Goal: Task Accomplishment & Management: Use online tool/utility

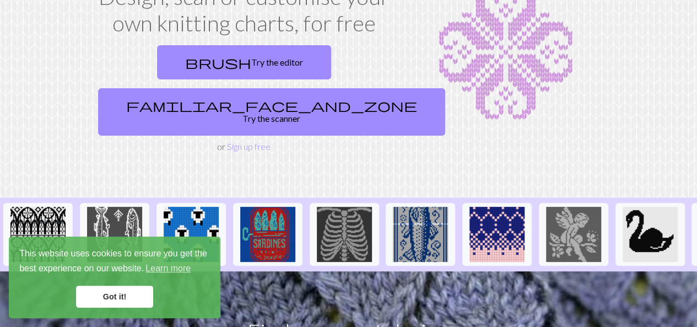
scroll to position [50, 0]
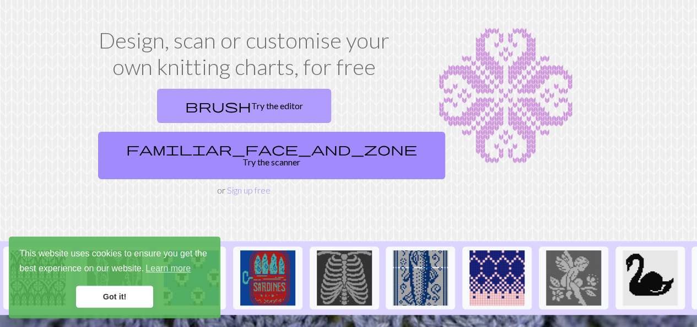
click at [166, 95] on link "brush Try the editor" at bounding box center [244, 106] width 174 height 34
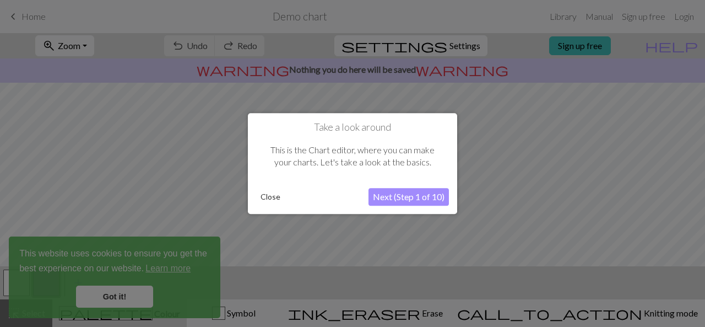
click at [410, 196] on button "Next (Step 1 of 10)" at bounding box center [409, 197] width 80 height 18
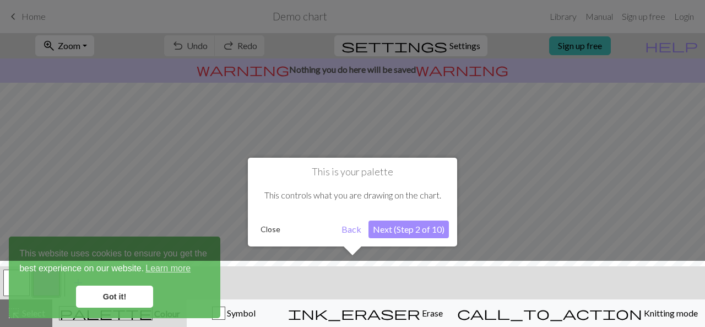
click at [412, 233] on button "Next (Step 2 of 10)" at bounding box center [409, 229] width 80 height 18
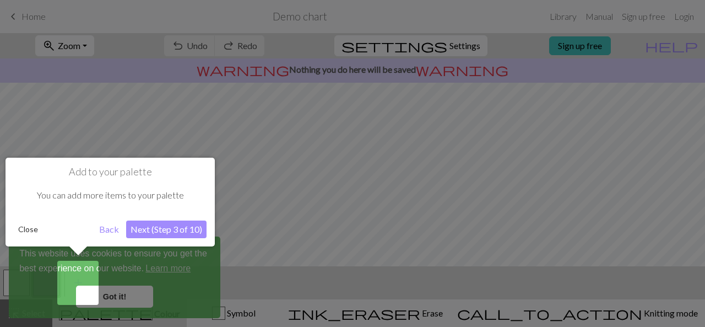
click at [27, 232] on button "Close" at bounding box center [28, 229] width 29 height 17
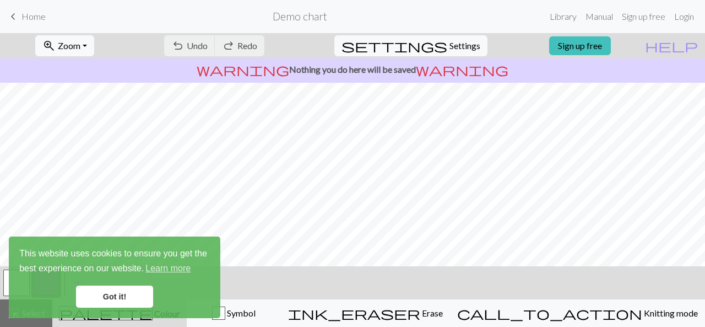
click at [131, 293] on link "Got it!" at bounding box center [114, 296] width 77 height 22
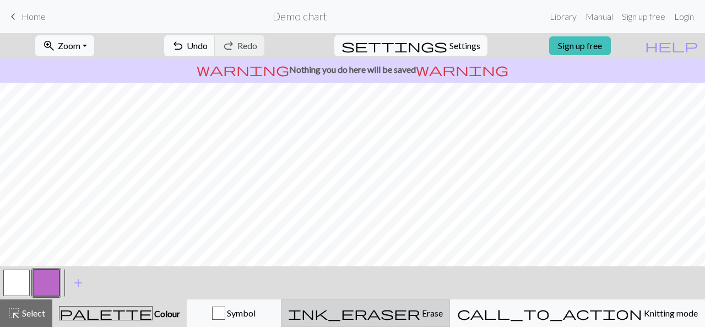
drag, startPoint x: 452, startPoint y: 309, endPoint x: 444, endPoint y: 306, distance: 8.9
click at [420, 309] on span "ink_eraser" at bounding box center [354, 312] width 132 height 15
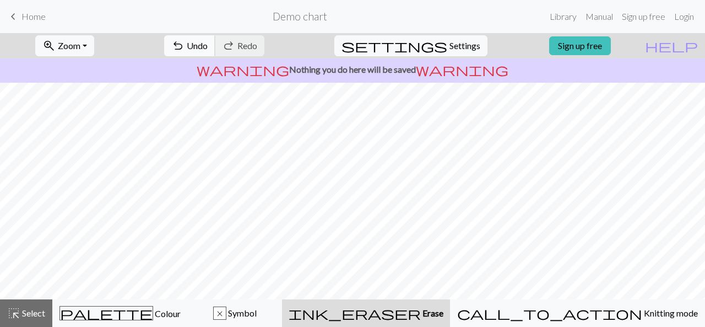
click at [215, 43] on button "undo Undo Undo" at bounding box center [189, 45] width 51 height 21
drag, startPoint x: 215, startPoint y: 43, endPoint x: 168, endPoint y: 35, distance: 48.1
click at [207, 42] on div "undo Undo Undo redo Redo Redo" at bounding box center [214, 45] width 117 height 25
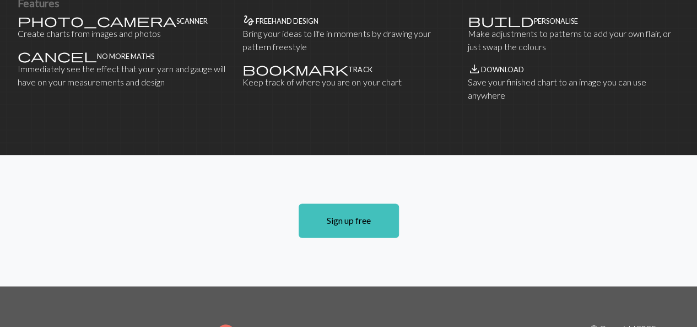
scroll to position [739, 0]
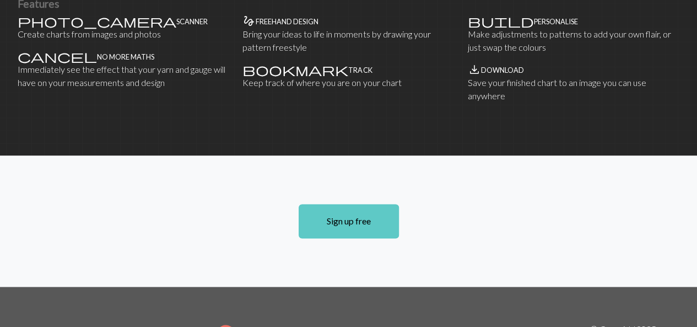
click at [337, 204] on link "Sign up free" at bounding box center [349, 221] width 100 height 34
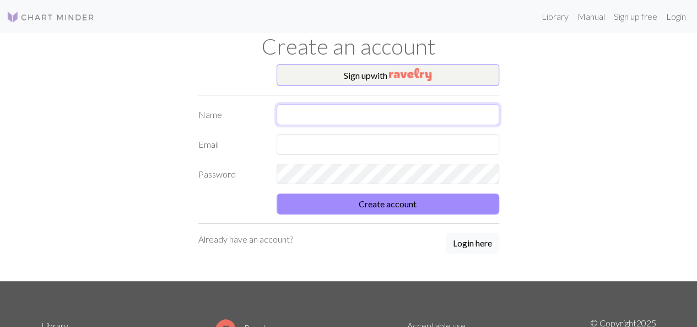
click at [300, 112] on input "text" at bounding box center [388, 114] width 223 height 21
type input "[PERSON_NAME]"
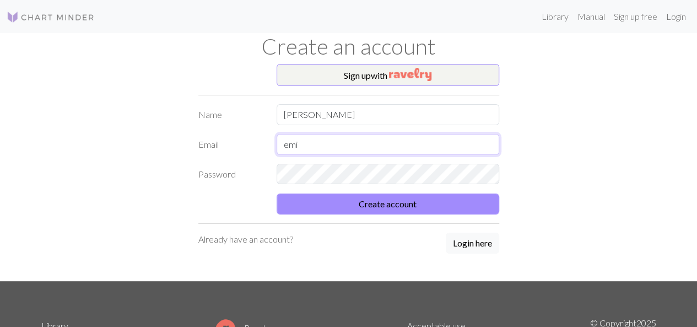
type input "[PERSON_NAME][EMAIL_ADDRESS][PERSON_NAME][DOMAIN_NAME]"
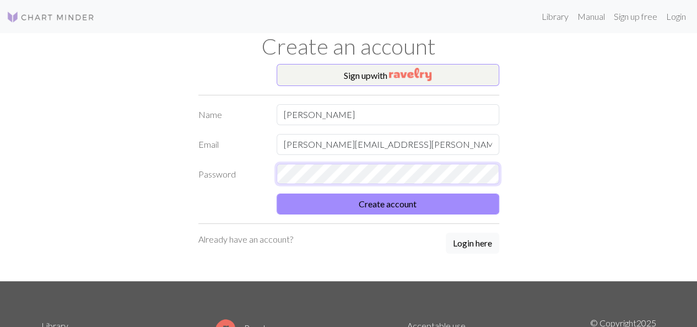
click at [277, 193] on button "Create account" at bounding box center [388, 203] width 223 height 21
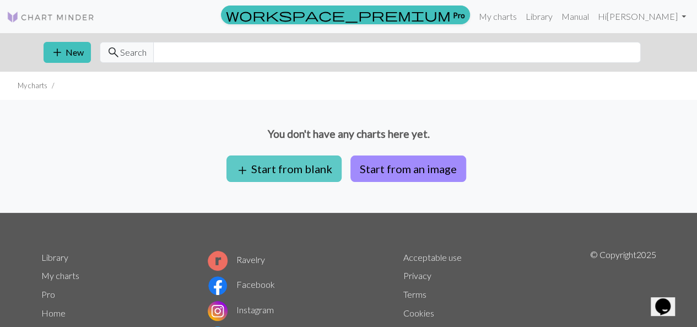
click at [311, 170] on button "add Start from blank" at bounding box center [283, 168] width 115 height 26
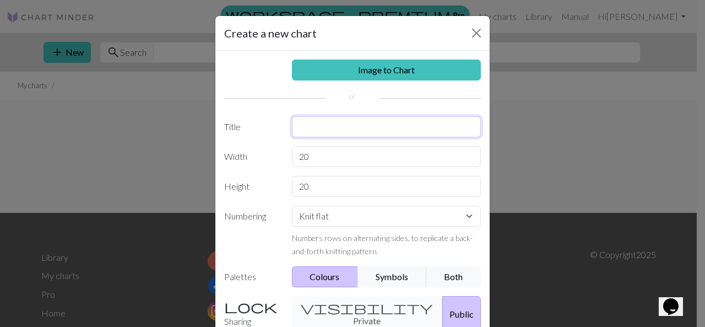
click at [343, 130] on input "text" at bounding box center [387, 126] width 190 height 21
type input "Ennin kynsikkäät"
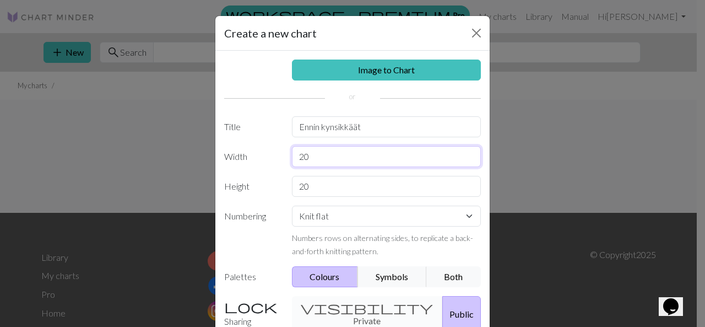
click at [325, 156] on input "20" at bounding box center [387, 156] width 190 height 21
drag, startPoint x: 325, startPoint y: 156, endPoint x: 289, endPoint y: 158, distance: 35.9
click at [292, 158] on input "20" at bounding box center [387, 156] width 190 height 21
type input "18"
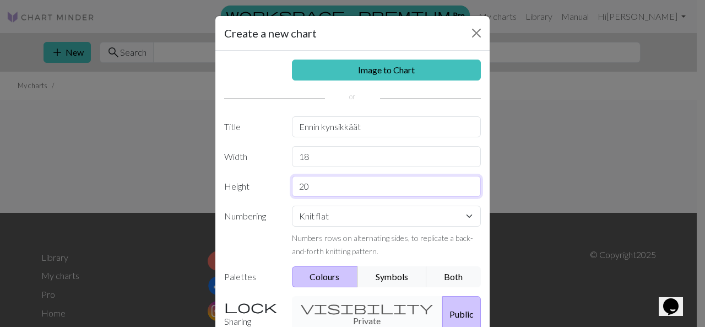
click at [334, 182] on input "20" at bounding box center [387, 186] width 190 height 21
click at [333, 182] on input "20" at bounding box center [387, 186] width 190 height 21
type input "35"
click at [343, 293] on div "Image to Chart Title Ennin kynsikkäät Width 18 Height 35 Numbering Knit flat Kn…" at bounding box center [352, 229] width 274 height 356
click at [336, 305] on div "visibility Private Public" at bounding box center [386, 314] width 203 height 36
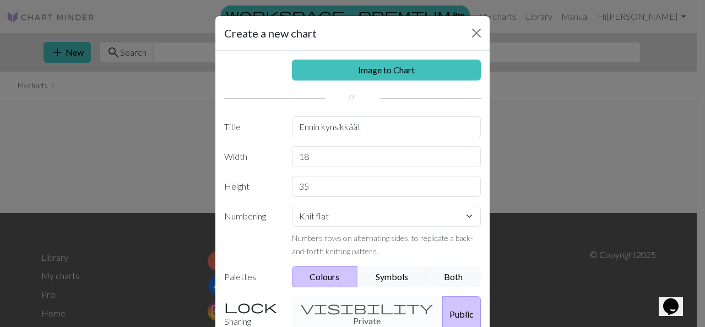
click at [327, 312] on div "visibility Private Public" at bounding box center [386, 314] width 203 height 36
click at [336, 305] on div "visibility Private Public" at bounding box center [386, 314] width 203 height 36
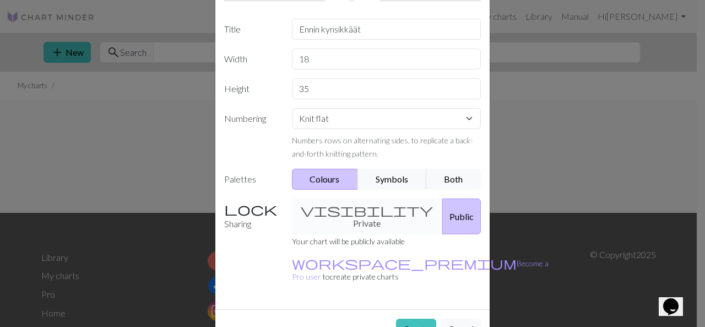
scroll to position [106, 0]
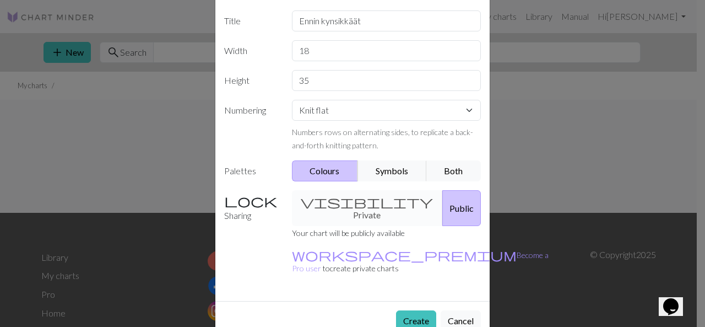
click at [329, 197] on div "visibility Private Public" at bounding box center [386, 208] width 203 height 36
click at [442, 199] on button "Public" at bounding box center [461, 208] width 39 height 36
click at [353, 203] on div "visibility Private Public" at bounding box center [386, 208] width 203 height 36
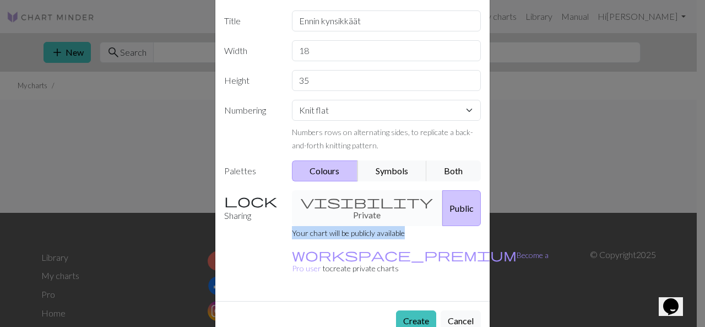
click at [353, 203] on div "visibility Private Public" at bounding box center [386, 208] width 203 height 36
click at [354, 226] on p "Your chart will be publicly available" at bounding box center [420, 232] width 257 height 13
click at [411, 310] on button "Create" at bounding box center [416, 320] width 40 height 21
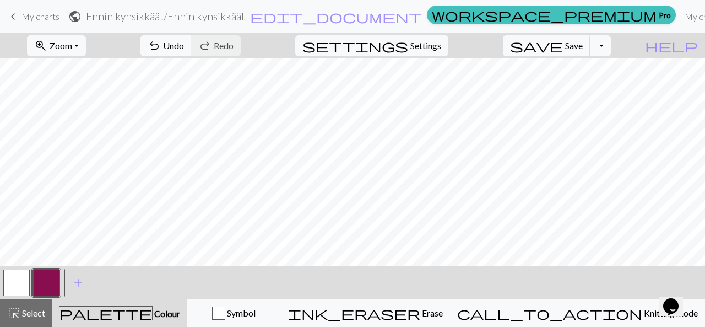
click at [10, 288] on button "button" at bounding box center [16, 282] width 26 height 26
click at [48, 286] on button "button" at bounding box center [46, 282] width 26 height 26
click at [125, 315] on span "palette" at bounding box center [106, 312] width 93 height 15
click at [225, 308] on div "button" at bounding box center [218, 312] width 13 height 13
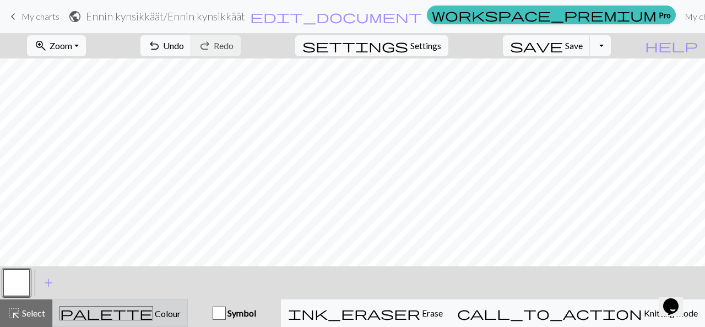
click at [153, 311] on span "Colour" at bounding box center [167, 313] width 28 height 10
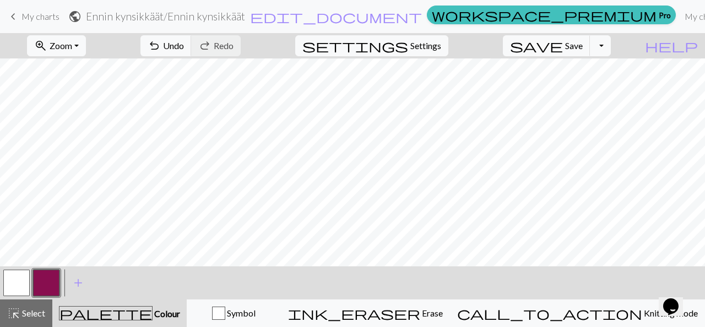
click at [51, 287] on button "button" at bounding box center [46, 282] width 26 height 26
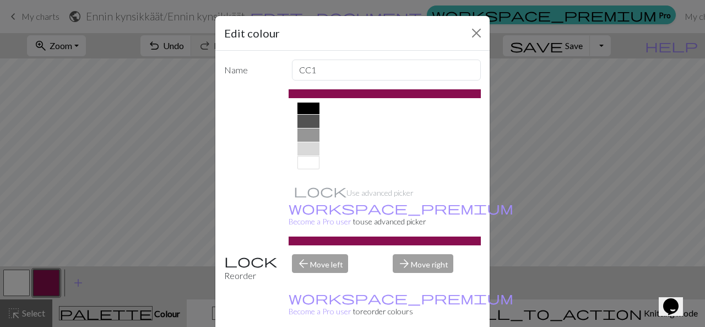
scroll to position [8, 0]
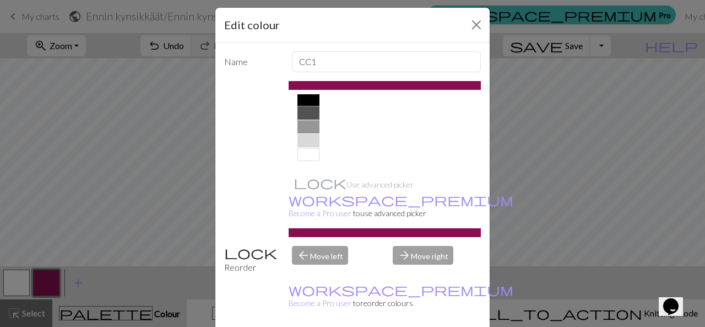
click at [306, 100] on div at bounding box center [309, 99] width 22 height 13
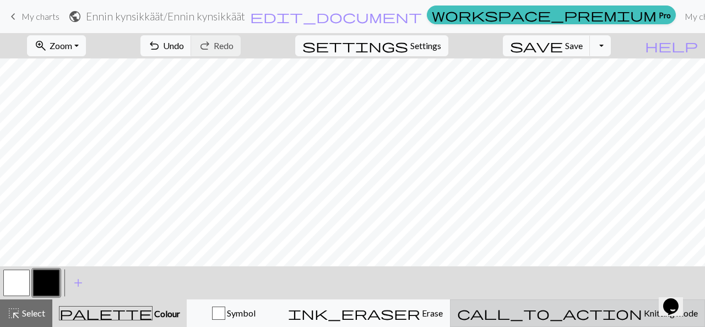
click at [578, 321] on button "call_to_action Knitting mode Knitting mode" at bounding box center [577, 313] width 255 height 28
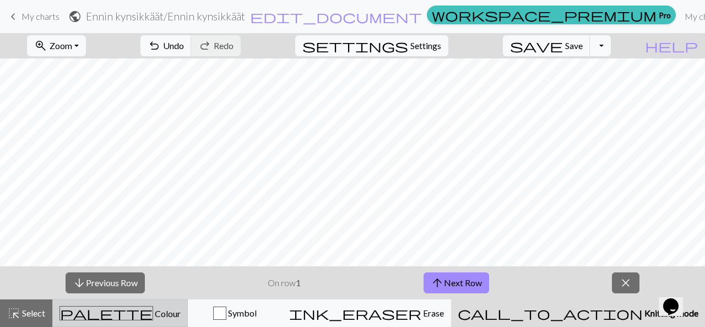
click at [126, 319] on span "palette" at bounding box center [106, 312] width 93 height 15
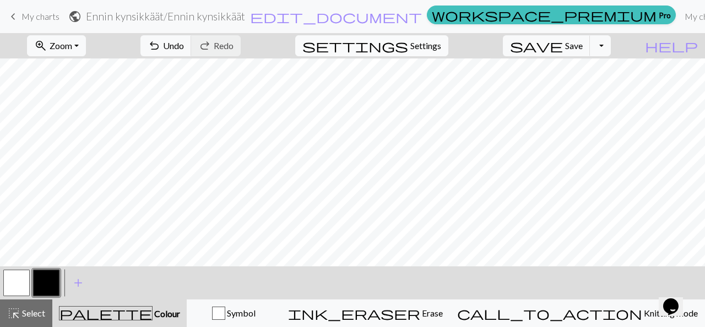
click at [437, 47] on span "Settings" at bounding box center [425, 45] width 31 height 13
select select "aran"
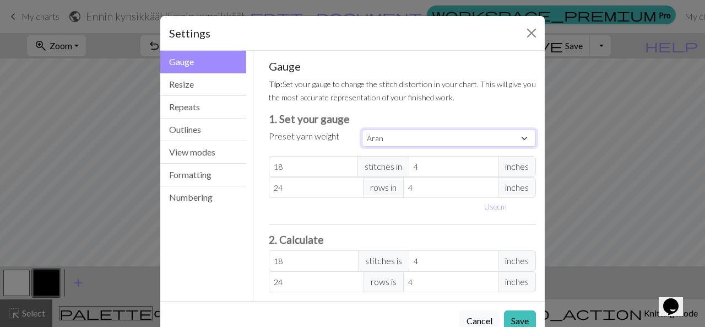
click at [390, 136] on select "Custom Square Lace Light Fingering Fingering Sport Double knit Worsted Aran Bul…" at bounding box center [449, 137] width 174 height 17
click at [389, 135] on select "Custom Square Lace Light Fingering Fingering Sport Double knit Worsted Aran Bul…" at bounding box center [449, 137] width 174 height 17
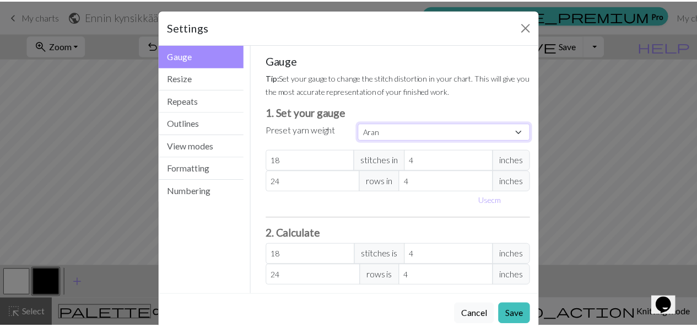
scroll to position [0, 0]
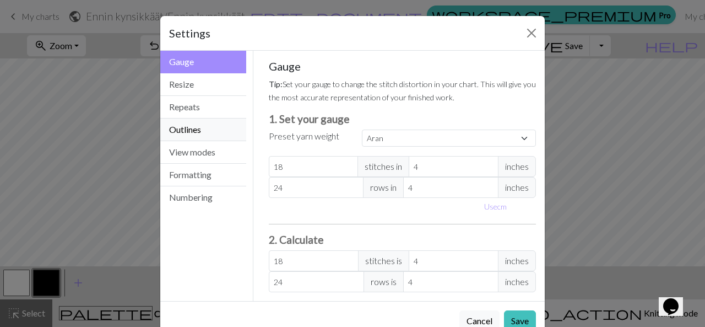
click at [207, 131] on button "Outlines" at bounding box center [203, 129] width 86 height 23
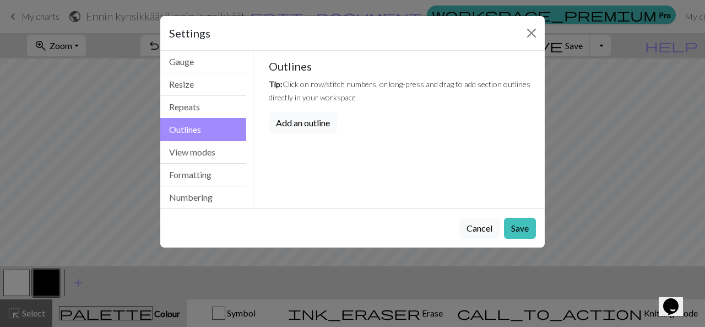
click at [312, 121] on button "Add an outline" at bounding box center [303, 122] width 68 height 21
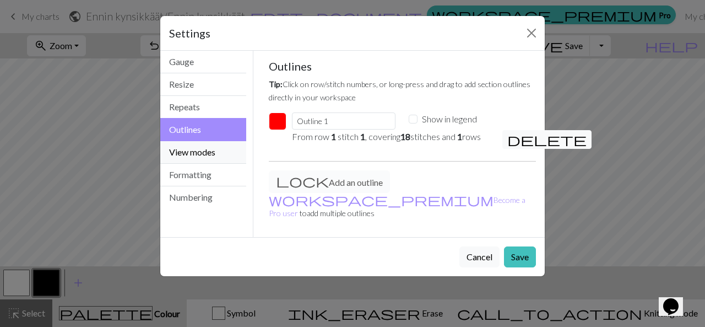
click at [198, 153] on button "View modes" at bounding box center [203, 152] width 86 height 23
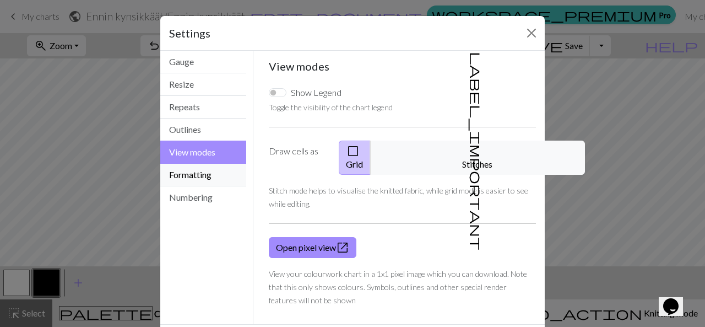
click at [192, 170] on button "Formatting" at bounding box center [203, 175] width 86 height 23
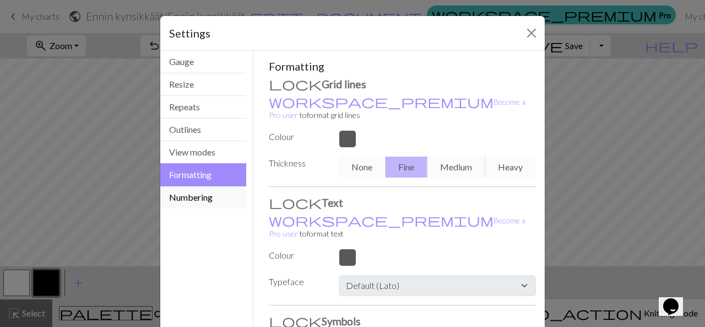
click at [185, 192] on button "Numbering" at bounding box center [203, 197] width 86 height 22
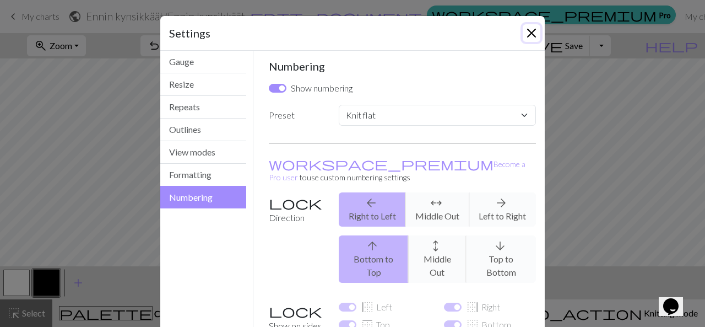
click at [534, 32] on button "Close" at bounding box center [532, 33] width 18 height 18
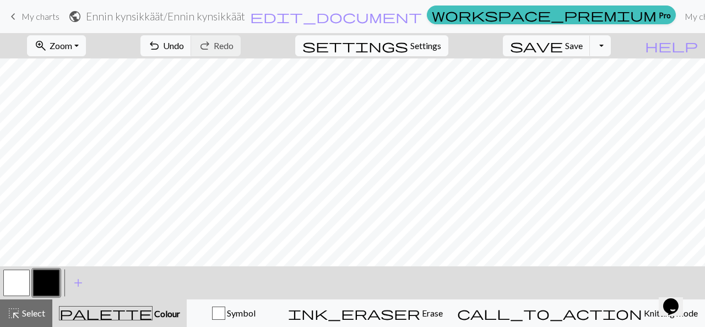
click at [439, 39] on span "Settings" at bounding box center [425, 45] width 31 height 13
select select "flat"
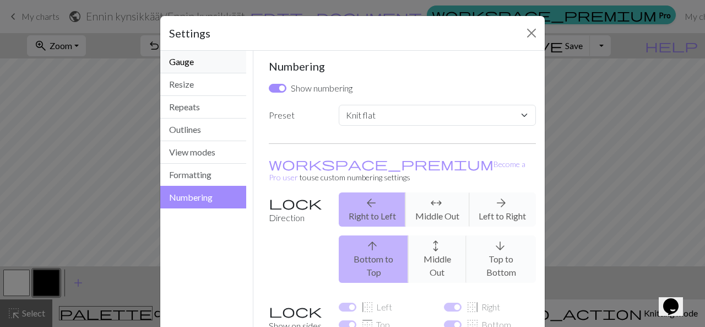
click at [207, 69] on button "Gauge" at bounding box center [203, 62] width 86 height 23
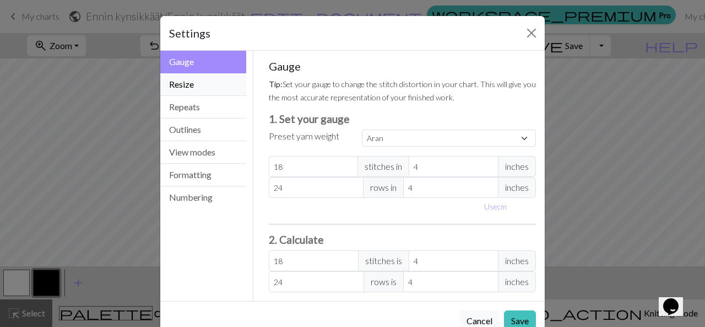
click at [198, 84] on button "Resize" at bounding box center [203, 84] width 86 height 23
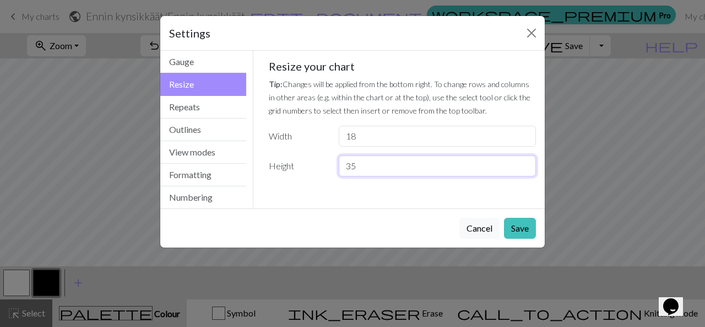
click at [373, 171] on input "35" at bounding box center [437, 165] width 197 height 21
drag, startPoint x: 371, startPoint y: 169, endPoint x: 334, endPoint y: 171, distance: 37.6
click at [334, 171] on div "35" at bounding box center [437, 165] width 210 height 21
type input "25"
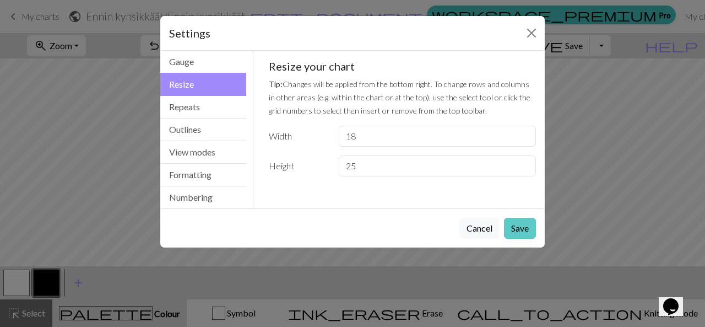
click at [525, 221] on button "Save" at bounding box center [520, 228] width 32 height 21
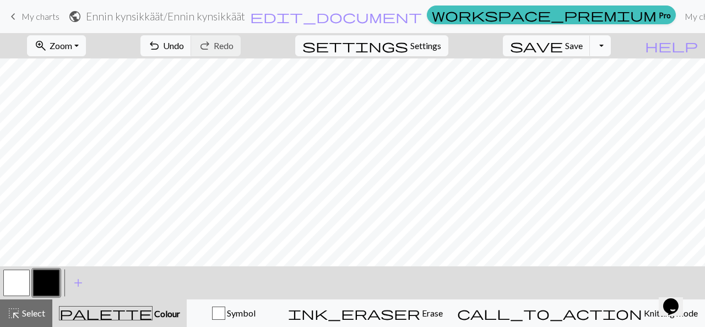
click at [611, 47] on button "Toggle Dropdown" at bounding box center [600, 45] width 21 height 21
drag, startPoint x: 620, startPoint y: 47, endPoint x: 233, endPoint y: 10, distance: 389.1
click at [611, 48] on button "Toggle Dropdown" at bounding box center [600, 45] width 21 height 21
click at [27, 15] on span "My charts" at bounding box center [40, 16] width 38 height 10
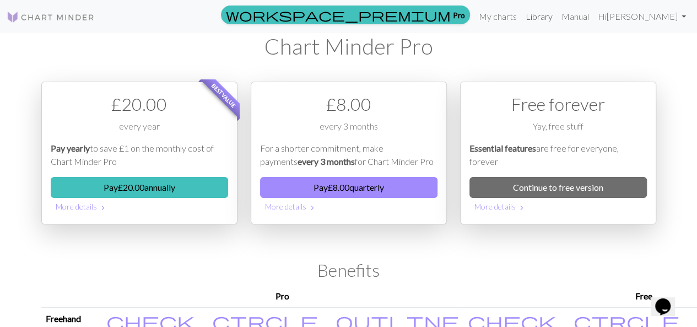
click at [557, 20] on link "Library" at bounding box center [539, 17] width 36 height 22
click at [521, 19] on link "My charts" at bounding box center [497, 17] width 47 height 22
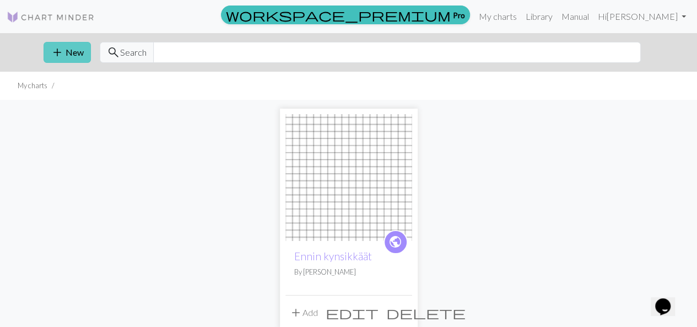
click at [74, 45] on button "add New" at bounding box center [67, 52] width 47 height 21
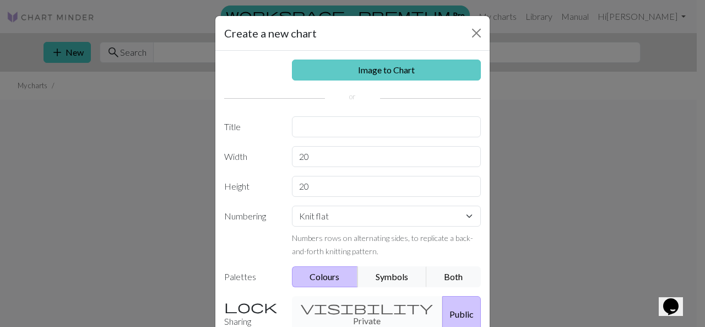
click at [363, 62] on link "Image to Chart" at bounding box center [387, 70] width 190 height 21
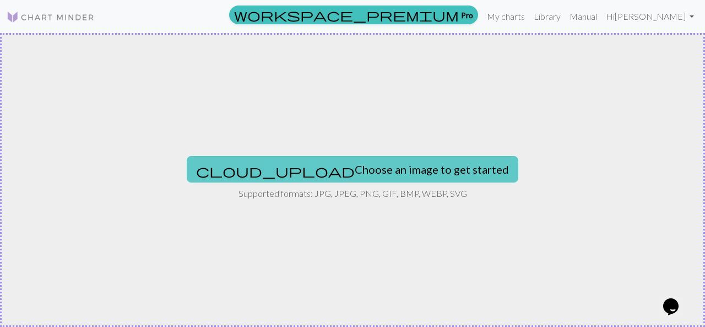
click at [334, 168] on button "cloud_upload Choose an image to get started" at bounding box center [353, 169] width 332 height 26
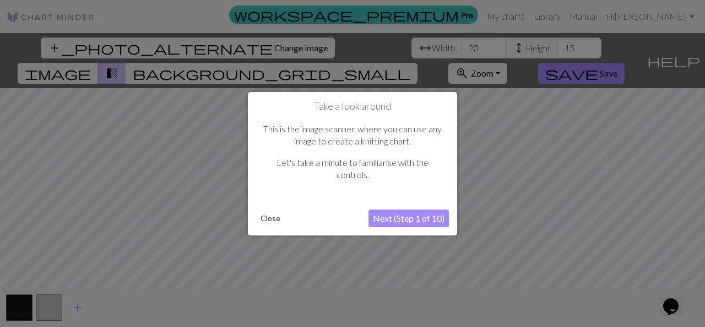
click at [410, 215] on button "Next (Step 1 of 10)" at bounding box center [409, 218] width 80 height 18
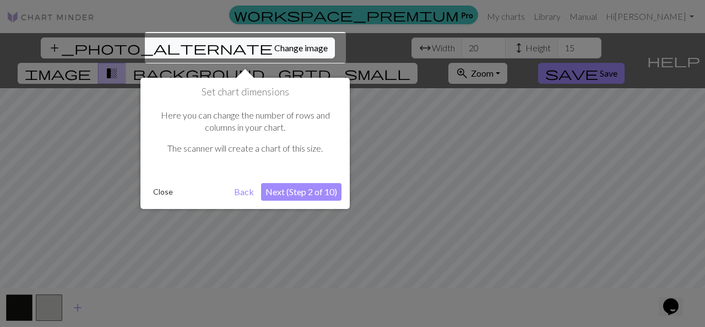
click at [312, 191] on button "Next (Step 2 of 10)" at bounding box center [301, 192] width 80 height 18
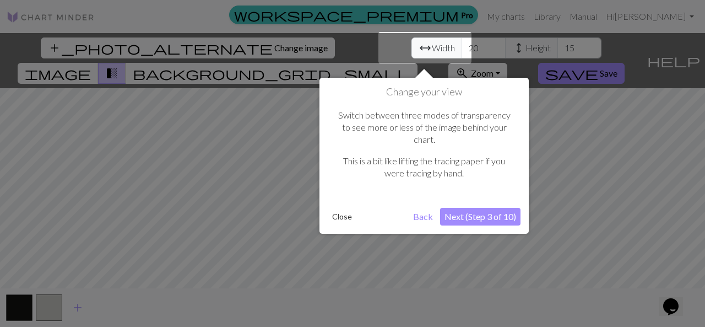
click at [473, 208] on button "Next (Step 3 of 10)" at bounding box center [480, 217] width 80 height 18
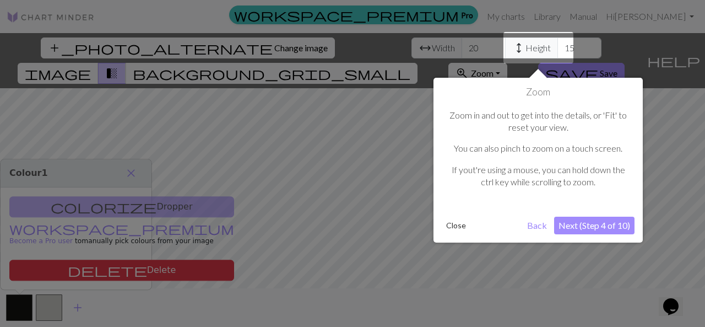
click at [564, 226] on button "Next (Step 4 of 10)" at bounding box center [594, 226] width 80 height 18
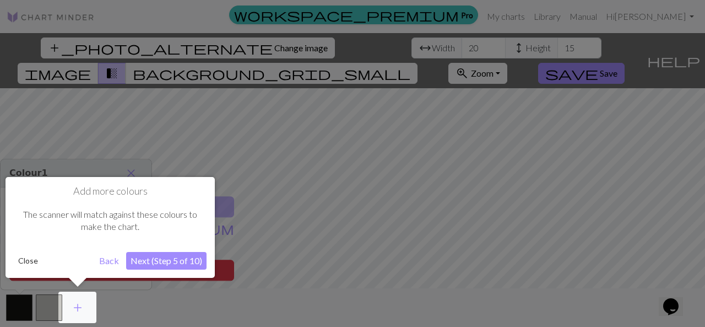
drag, startPoint x: 30, startPoint y: 259, endPoint x: 42, endPoint y: 251, distance: 14.7
click at [30, 259] on button "Close" at bounding box center [28, 260] width 29 height 17
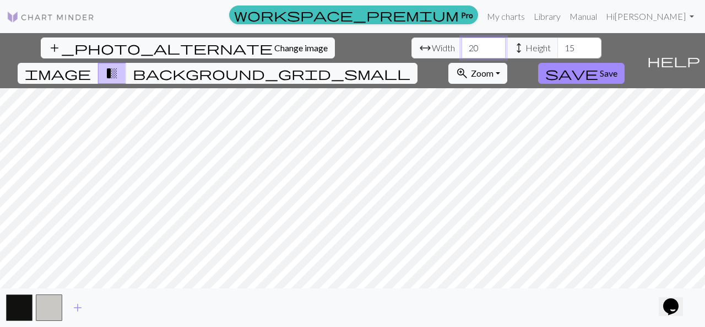
click at [462, 48] on input "20" at bounding box center [484, 47] width 44 height 21
type input "2"
type input "18"
click at [360, 9] on div "workspace_premium Pro My charts Library Manual Hi [PERSON_NAME] Account setting…" at bounding box center [401, 17] width 595 height 22
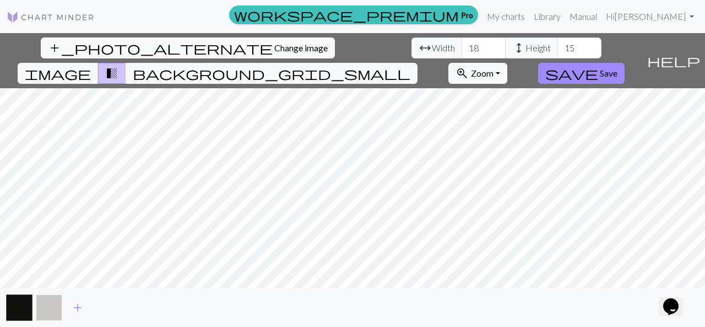
click at [48, 312] on button "button" at bounding box center [49, 307] width 26 height 26
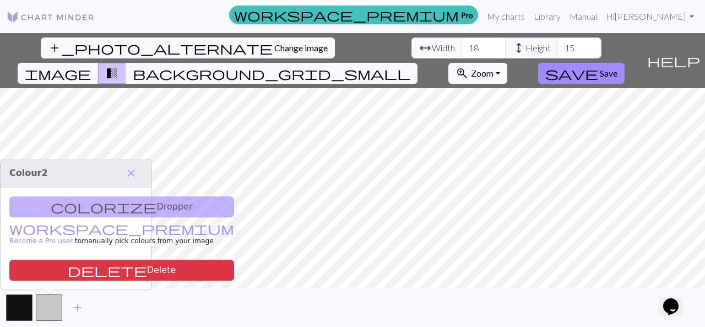
click at [54, 208] on div "colorize Dropper workspace_premium Become a Pro user to manually pick colours f…" at bounding box center [76, 238] width 151 height 102
click at [106, 199] on div "colorize Dropper workspace_premium Become a Pro user to manually pick colours f…" at bounding box center [76, 238] width 151 height 102
click at [99, 220] on div "colorize Dropper workspace_premium Become a Pro user to manually pick colours f…" at bounding box center [76, 238] width 151 height 102
click at [126, 172] on span "close" at bounding box center [131, 172] width 13 height 15
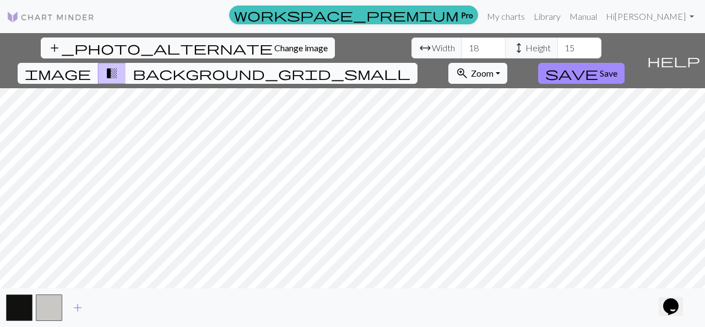
click at [410, 66] on span "background_grid_small" at bounding box center [272, 73] width 278 height 15
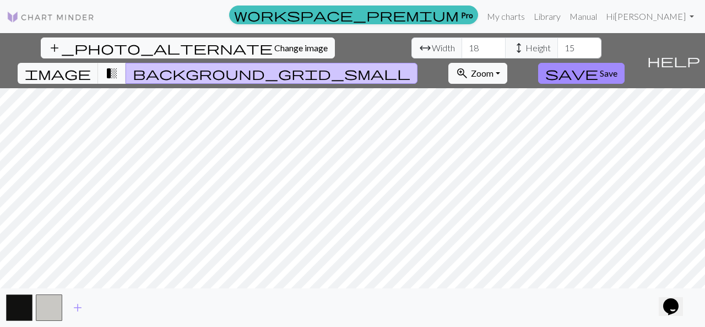
click at [118, 66] on span "transition_fade" at bounding box center [111, 73] width 13 height 15
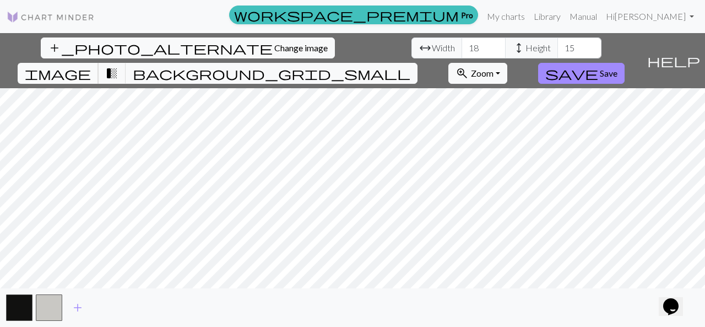
click at [91, 66] on span "image" at bounding box center [58, 73] width 66 height 15
click at [45, 309] on button "button" at bounding box center [49, 307] width 26 height 26
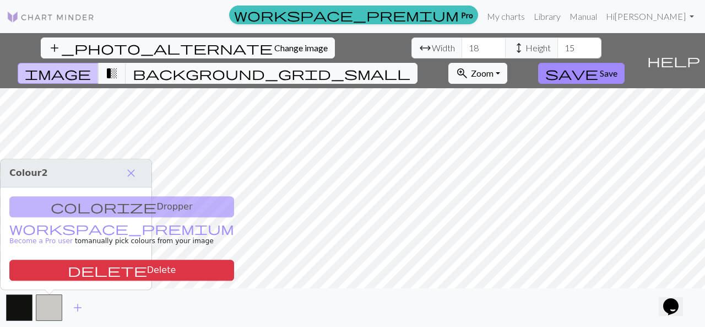
click at [72, 209] on div "colorize Dropper workspace_premium Become a Pro user to manually pick colours f…" at bounding box center [76, 238] width 151 height 102
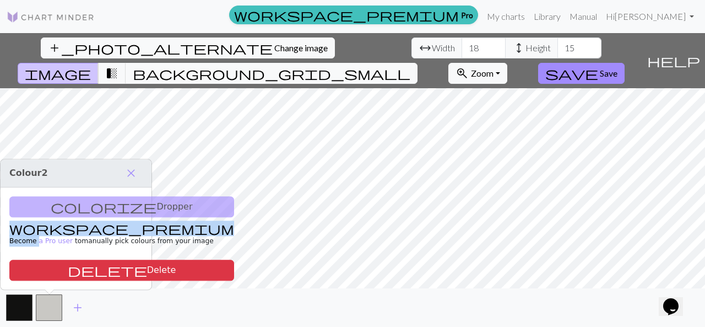
click at [73, 209] on div "colorize Dropper workspace_premium Become a Pro user to manually pick colours f…" at bounding box center [76, 238] width 151 height 102
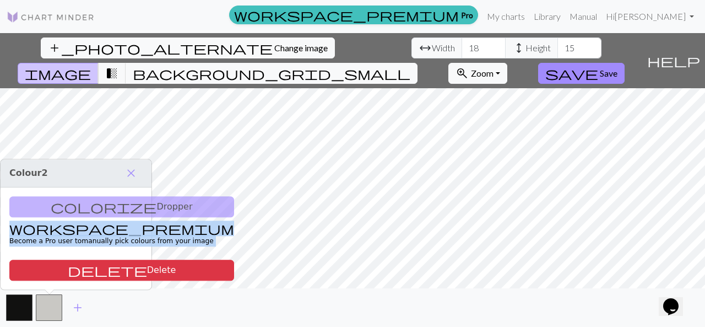
click at [73, 209] on div "colorize Dropper workspace_premium Become a Pro user to manually pick colours f…" at bounding box center [76, 238] width 151 height 102
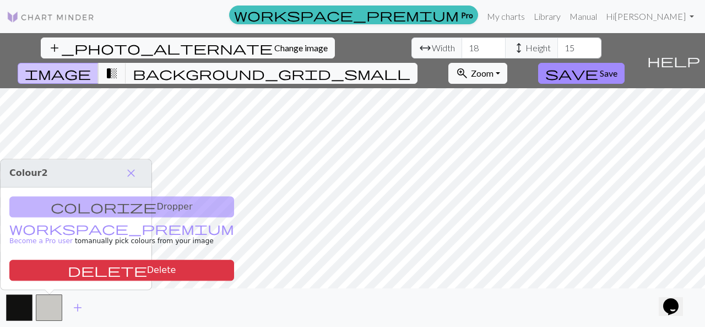
click at [74, 209] on div "colorize Dropper workspace_premium Become a Pro user to manually pick colours f…" at bounding box center [76, 238] width 151 height 102
click at [133, 175] on span "close" at bounding box center [131, 172] width 13 height 15
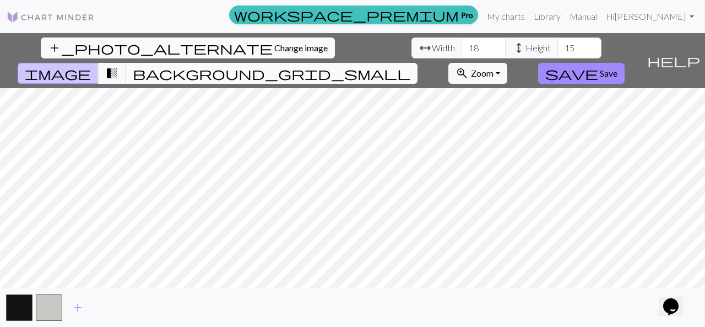
click at [418, 63] on button "background_grid_small" at bounding box center [272, 73] width 292 height 21
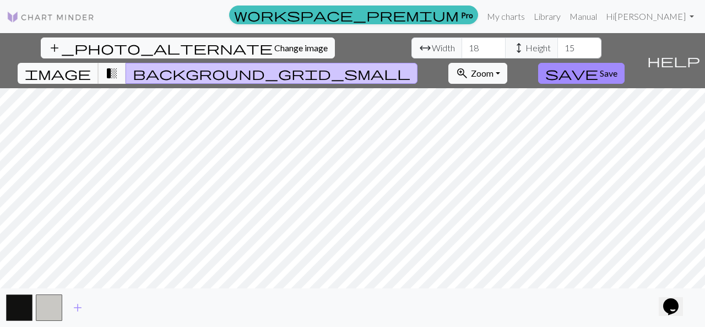
click at [91, 66] on span "image" at bounding box center [58, 73] width 66 height 15
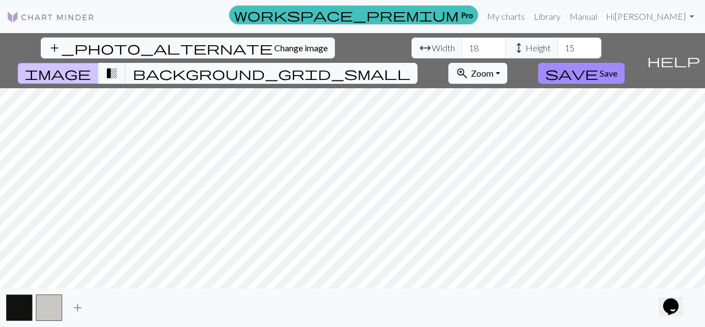
click at [74, 307] on span "add" at bounding box center [77, 307] width 13 height 15
click at [410, 66] on span "background_grid_small" at bounding box center [272, 73] width 278 height 15
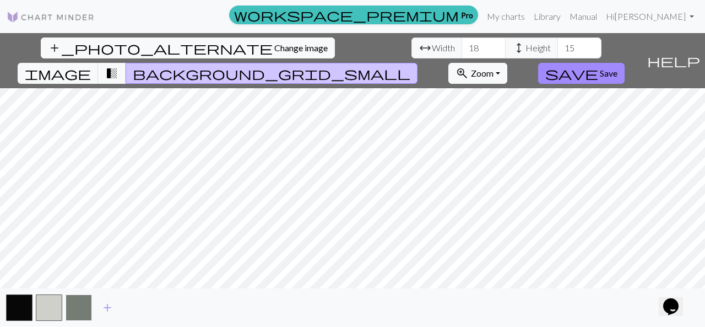
click at [88, 306] on button "button" at bounding box center [79, 307] width 26 height 26
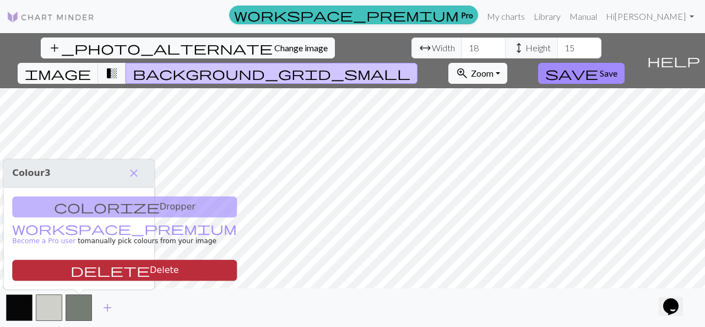
click at [93, 272] on button "delete Delete" at bounding box center [124, 270] width 225 height 21
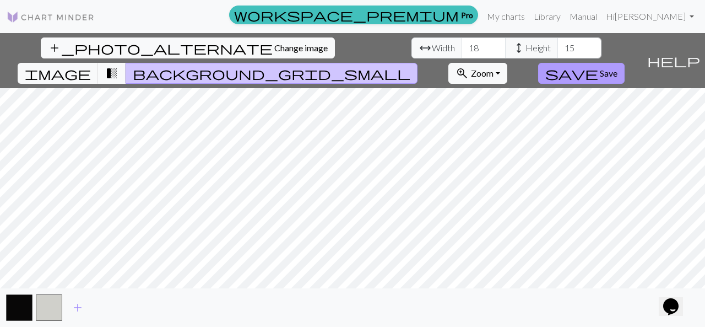
click at [598, 66] on span "save" at bounding box center [571, 73] width 53 height 15
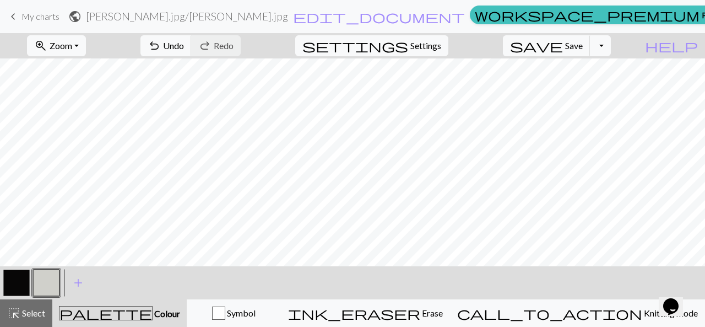
click at [17, 280] on button "button" at bounding box center [16, 282] width 26 height 26
click at [52, 284] on button "button" at bounding box center [46, 282] width 26 height 26
click at [43, 280] on button "button" at bounding box center [46, 282] width 26 height 26
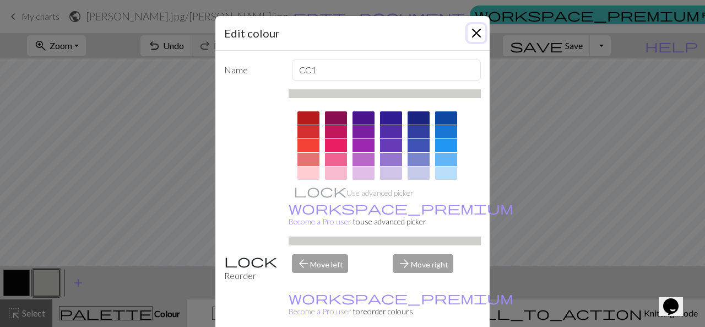
click at [471, 33] on button "Close" at bounding box center [477, 33] width 18 height 18
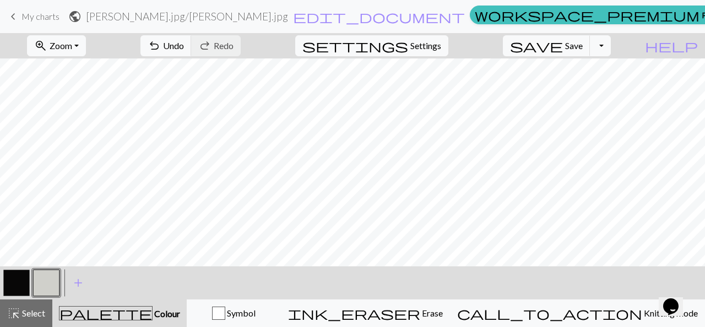
drag, startPoint x: 20, startPoint y: 276, endPoint x: 75, endPoint y: 259, distance: 58.2
click at [20, 276] on button "button" at bounding box center [16, 282] width 26 height 26
click at [42, 280] on button "button" at bounding box center [46, 282] width 26 height 26
click at [22, 286] on button "button" at bounding box center [16, 282] width 26 height 26
drag, startPoint x: 37, startPoint y: 285, endPoint x: 48, endPoint y: 275, distance: 14.4
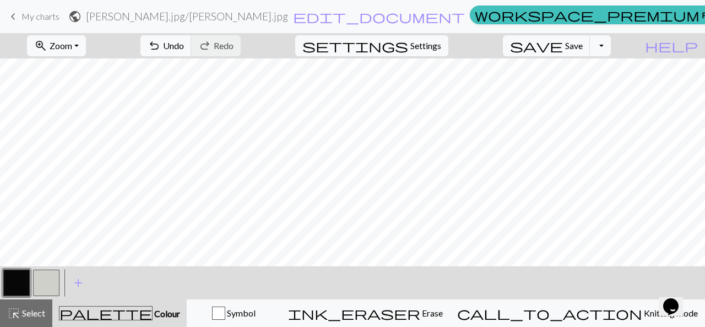
click at [38, 285] on button "button" at bounding box center [46, 282] width 26 height 26
drag, startPoint x: 5, startPoint y: 280, endPoint x: 28, endPoint y: 261, distance: 30.5
click at [6, 279] on button "button" at bounding box center [16, 282] width 26 height 26
click at [583, 46] on span "Save" at bounding box center [574, 45] width 18 height 10
click at [611, 40] on button "Toggle Dropdown" at bounding box center [600, 45] width 21 height 21
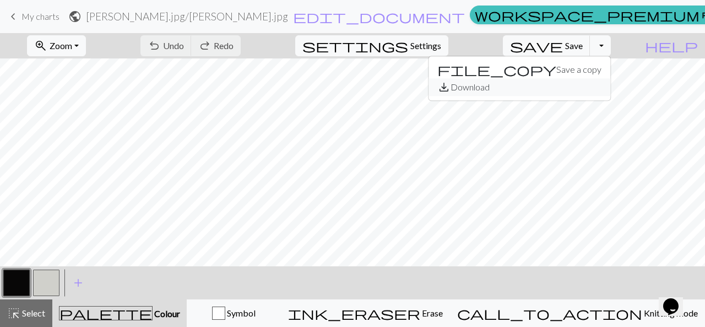
click at [583, 85] on button "save_alt Download" at bounding box center [520, 87] width 182 height 18
click at [611, 44] on button "Toggle Dropdown" at bounding box center [600, 45] width 21 height 21
click at [573, 87] on button "save_alt Download" at bounding box center [520, 87] width 182 height 18
click at [693, 38] on span "help" at bounding box center [671, 45] width 53 height 15
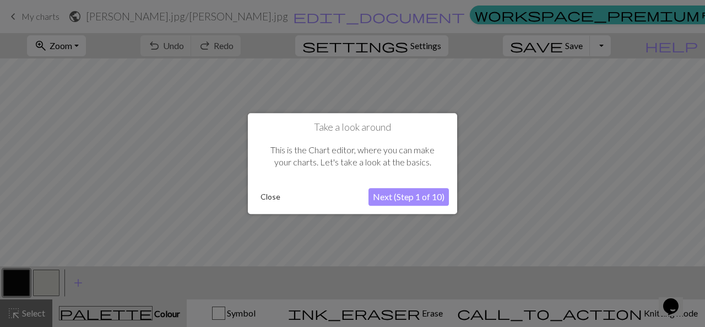
click at [279, 201] on button "Close" at bounding box center [270, 196] width 29 height 17
